Goal: Information Seeking & Learning: Learn about a topic

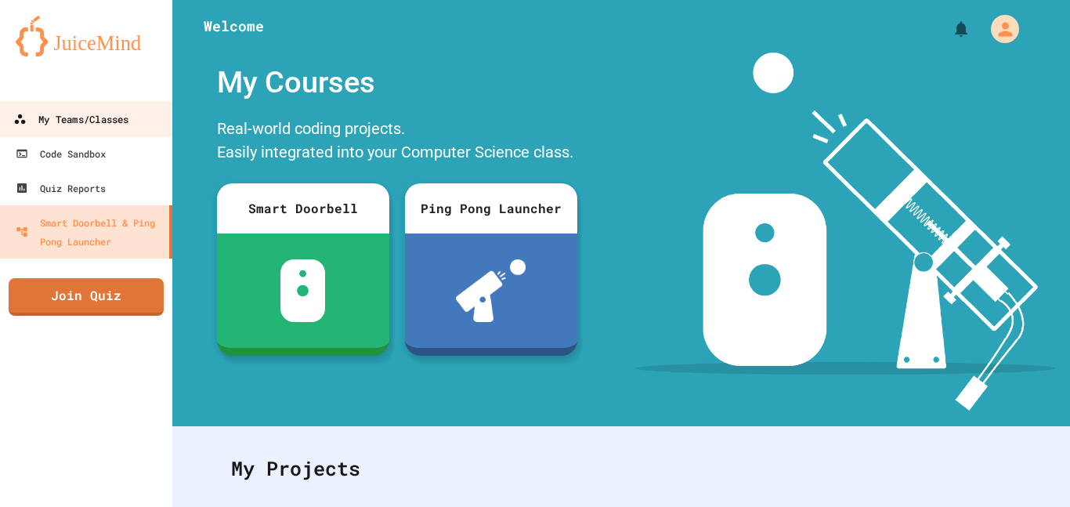
click at [137, 132] on link "My Teams/Classes" at bounding box center [87, 118] width 178 height 35
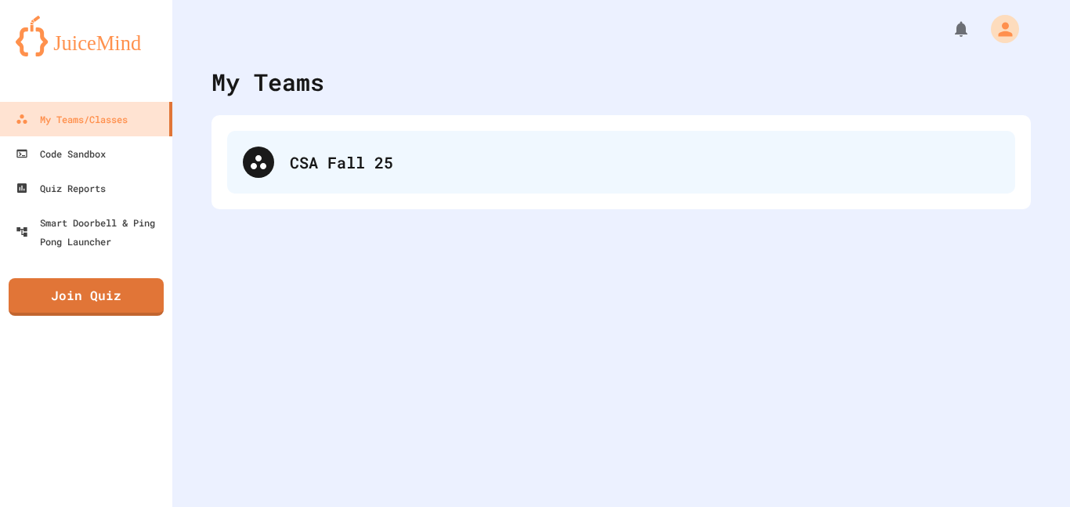
click at [266, 146] on div "CSA Fall 25" at bounding box center [621, 162] width 788 height 63
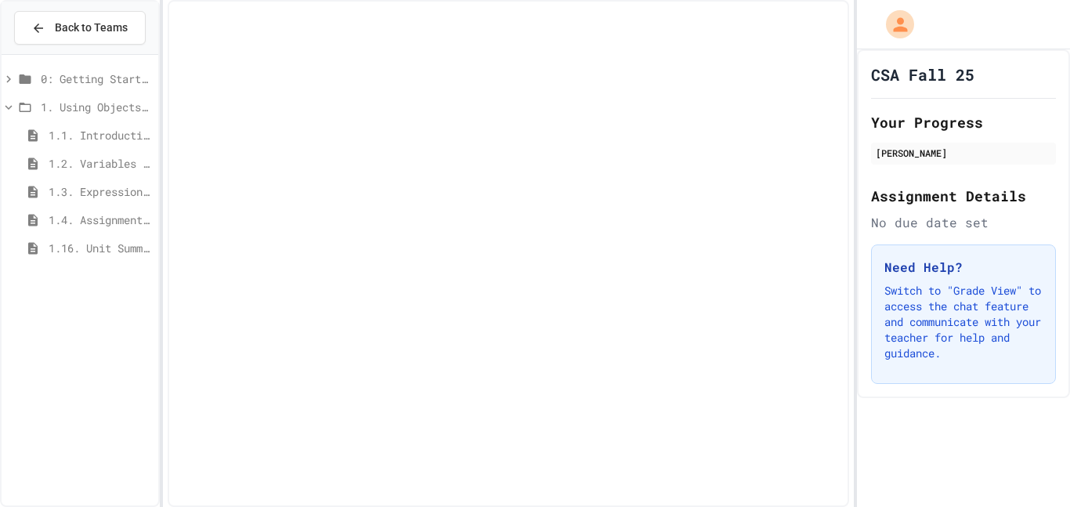
click at [266, 146] on div at bounding box center [509, 253] width 682 height 507
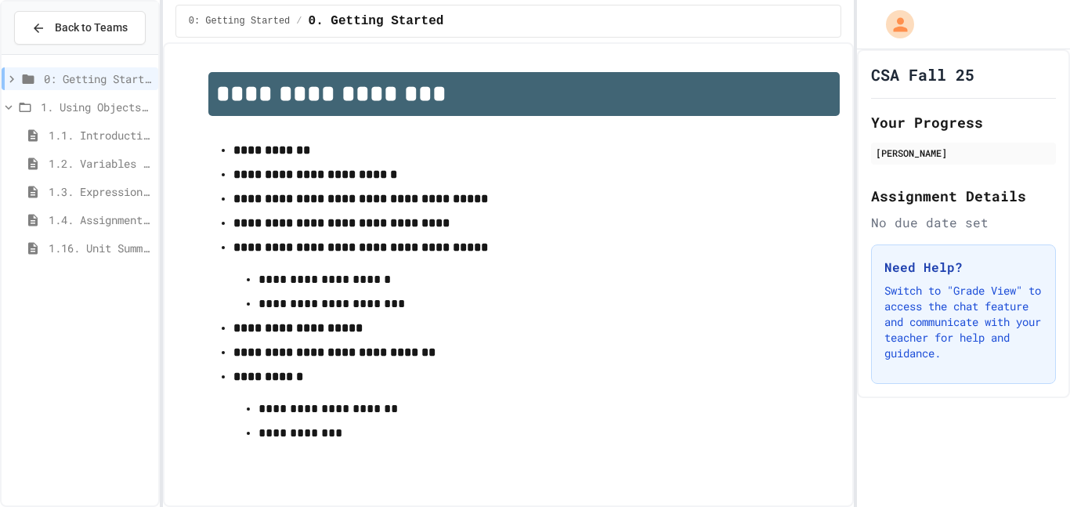
click at [83, 216] on span "1.4. Assignment and Input" at bounding box center [100, 219] width 103 height 16
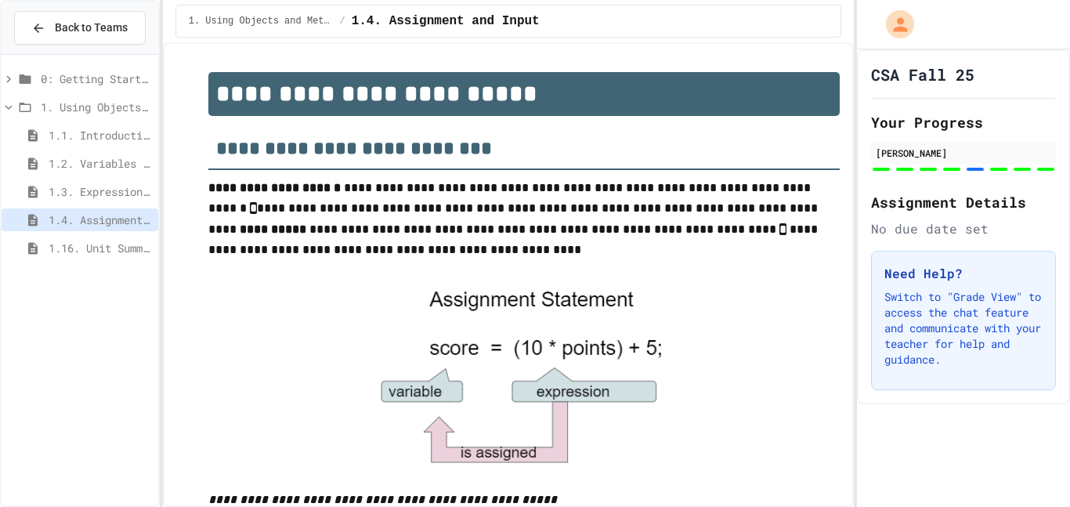
click at [66, 209] on div "1.4. Assignment and Input" at bounding box center [80, 219] width 157 height 23
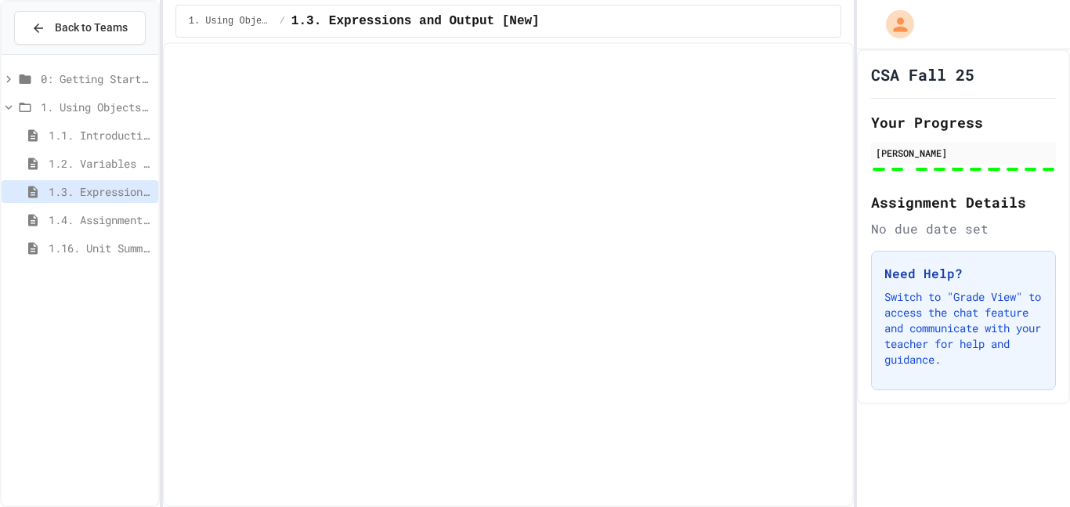
click at [86, 256] on div "1.16. Unit Summary 1a (1.1-1.6)" at bounding box center [80, 248] width 157 height 23
